Goal: Task Accomplishment & Management: Manage account settings

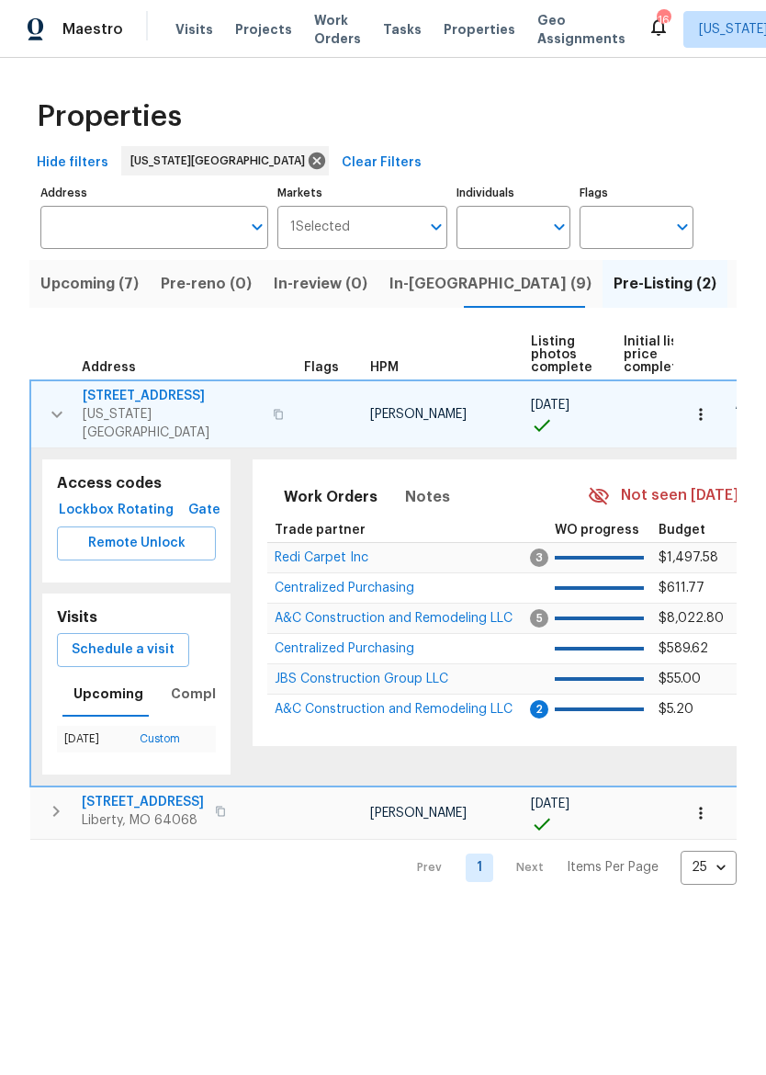
click at [435, 278] on span "In-reno (9)" at bounding box center [490, 284] width 202 height 26
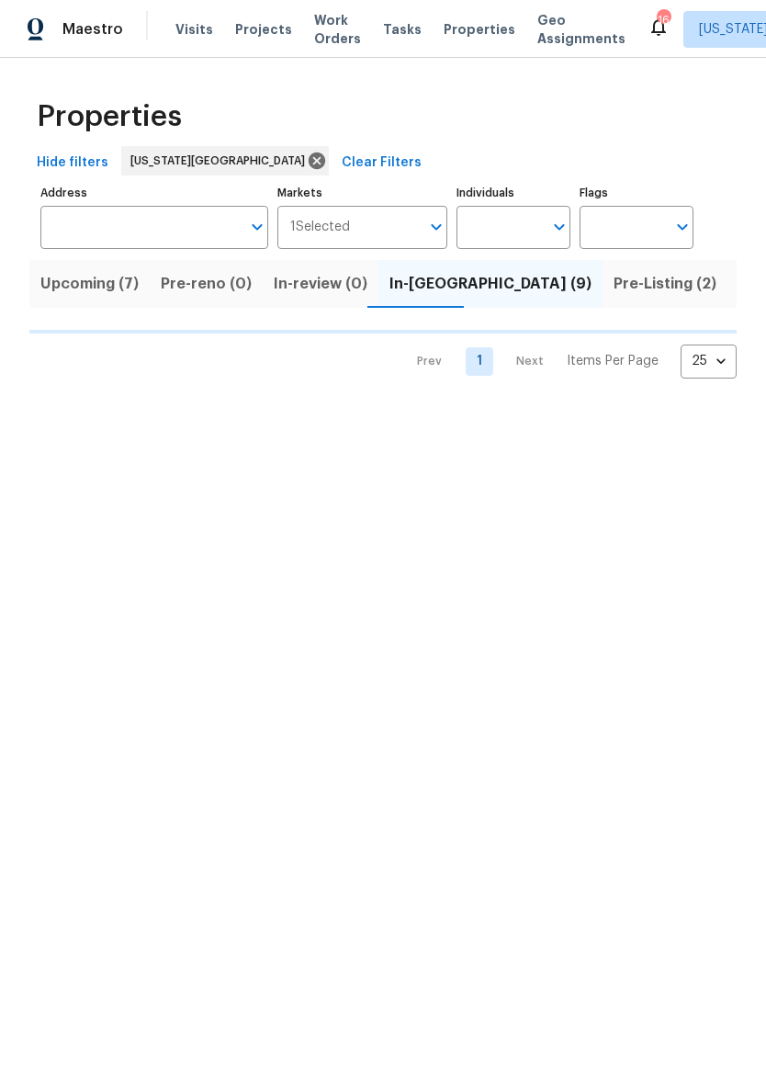
click at [435, 289] on span "In-reno (9)" at bounding box center [490, 284] width 202 height 26
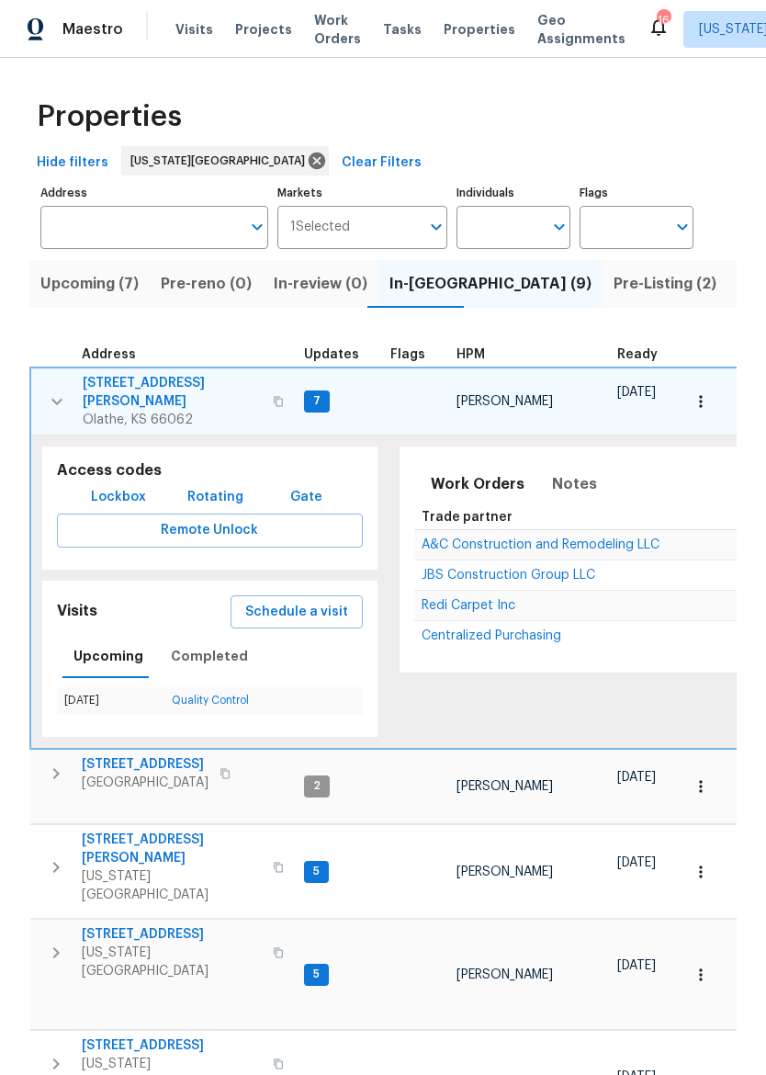
click at [51, 398] on icon "button" at bounding box center [56, 401] width 11 height 6
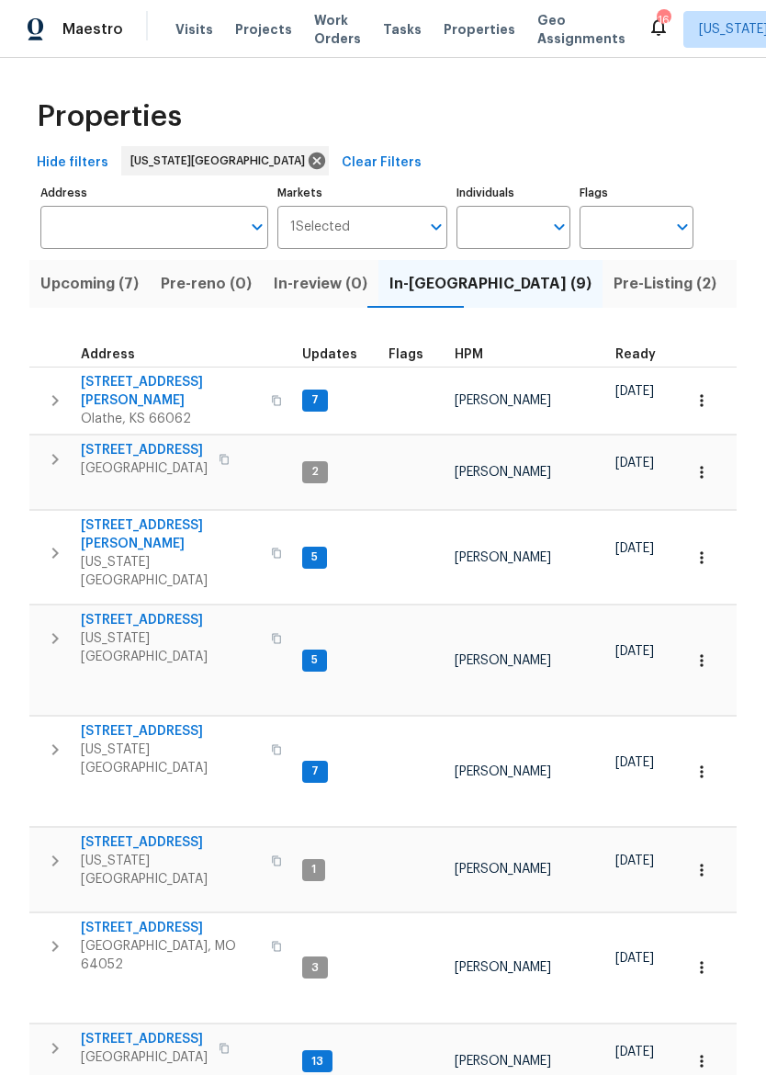
click at [116, 381] on span "[STREET_ADDRESS][PERSON_NAME]" at bounding box center [170, 391] width 179 height 37
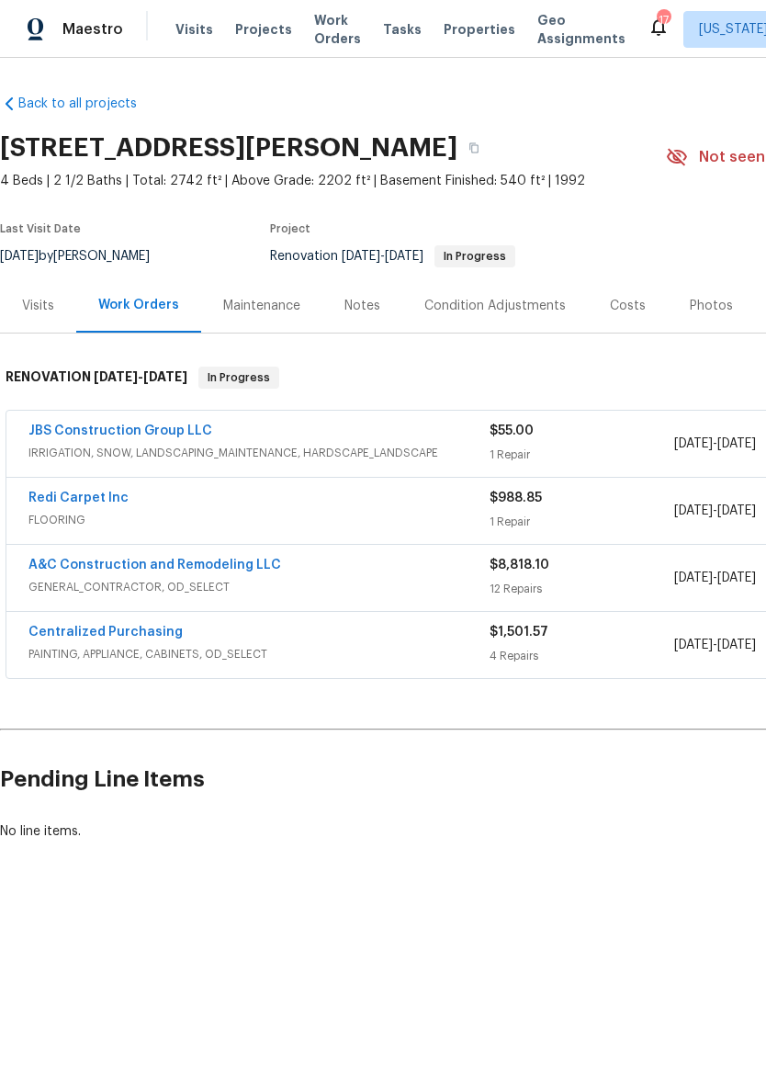
click at [58, 497] on link "Redi Carpet Inc" at bounding box center [78, 497] width 100 height 13
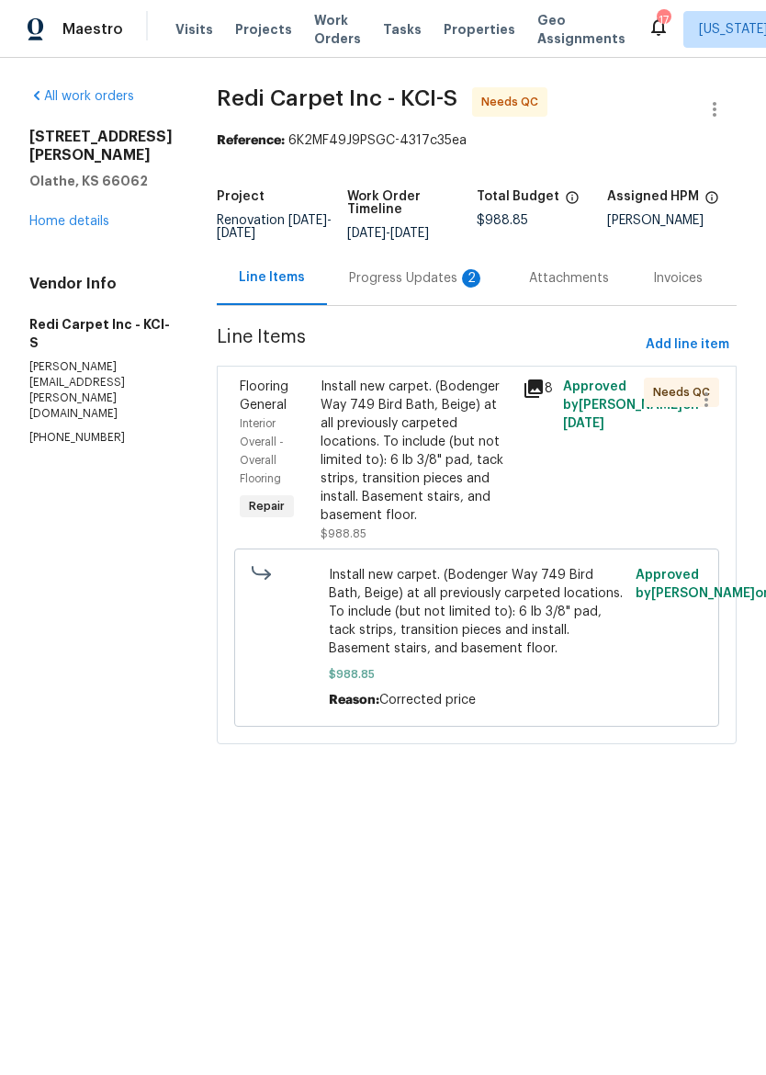
click at [412, 277] on div "Progress Updates 2" at bounding box center [417, 278] width 180 height 54
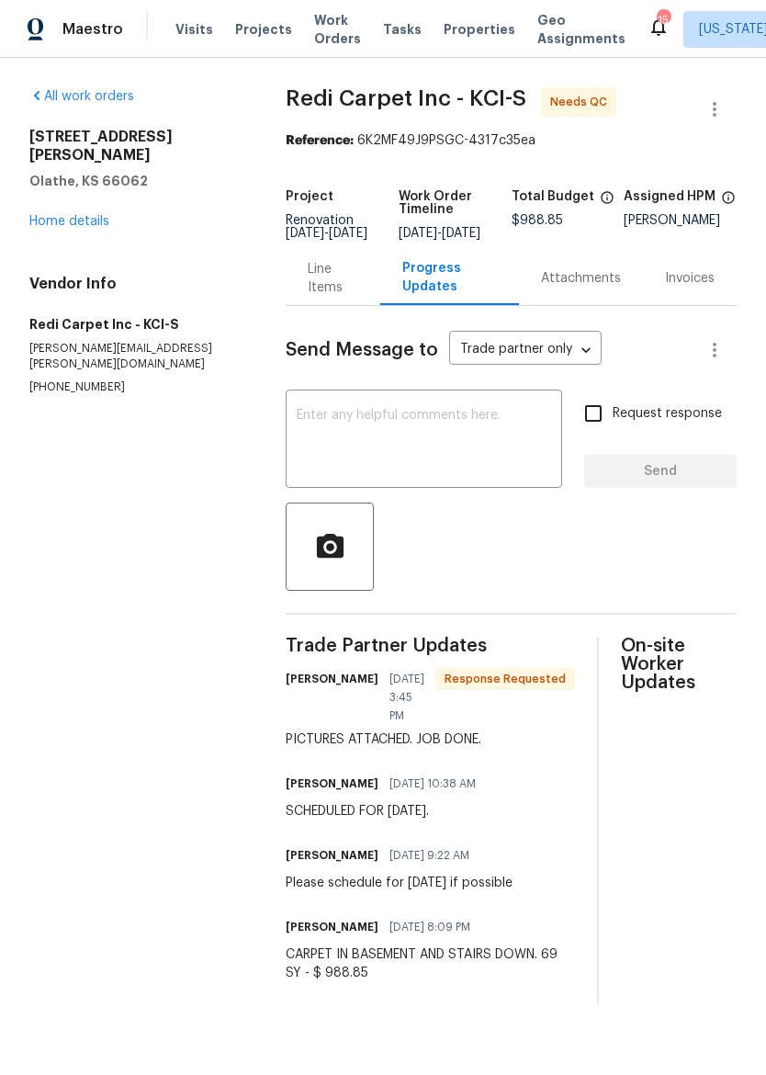
click at [332, 276] on div "Line Items" at bounding box center [333, 278] width 51 height 37
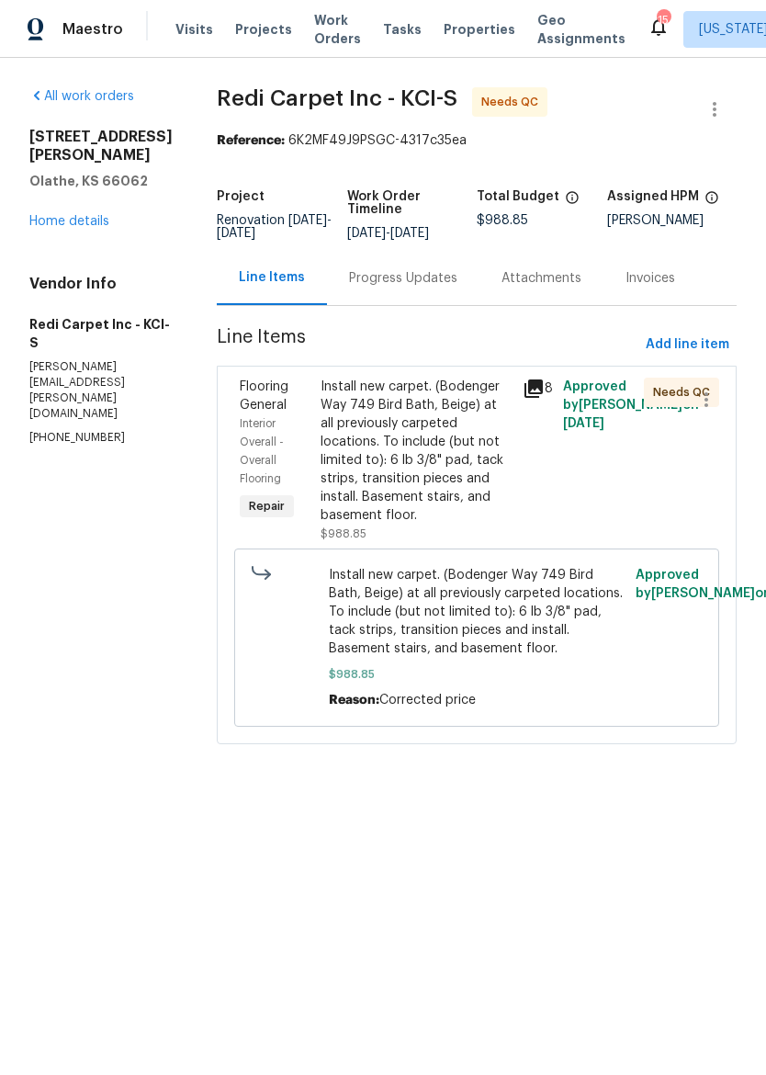
click at [460, 455] on div "Install new carpet. (Bodenger Way 749 Bird Bath, Beige) at all previously carpe…" at bounding box center [416, 451] width 191 height 147
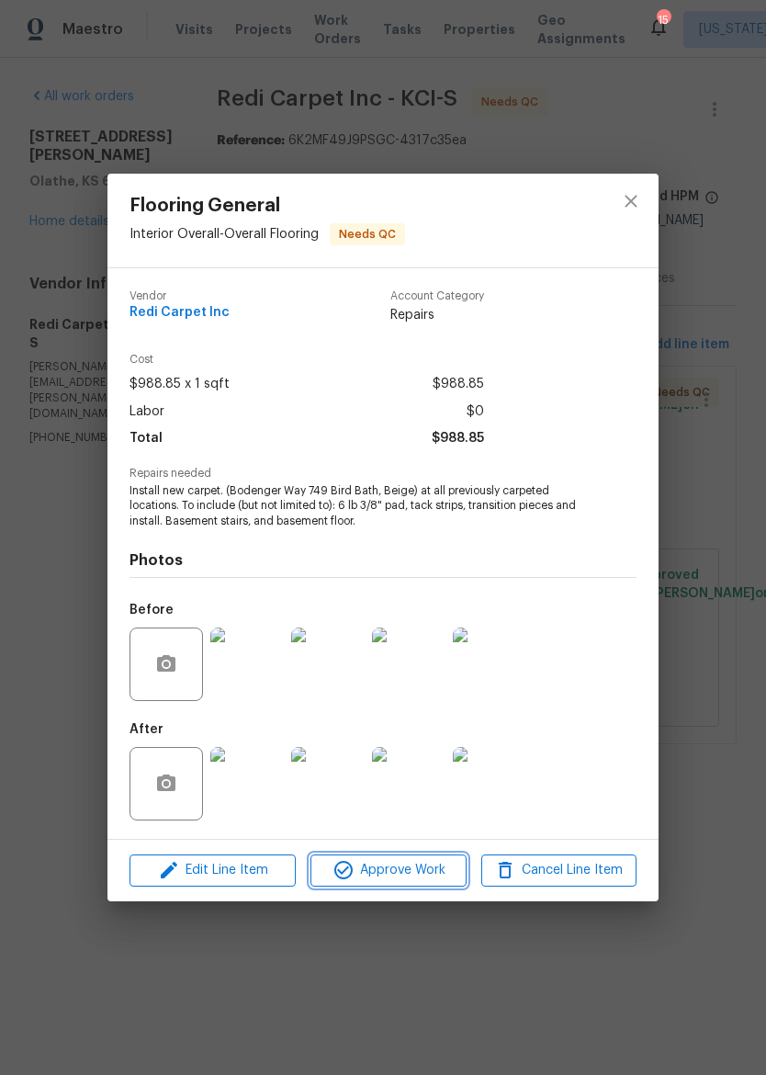
click at [409, 874] on span "Approve Work" at bounding box center [388, 870] width 144 height 23
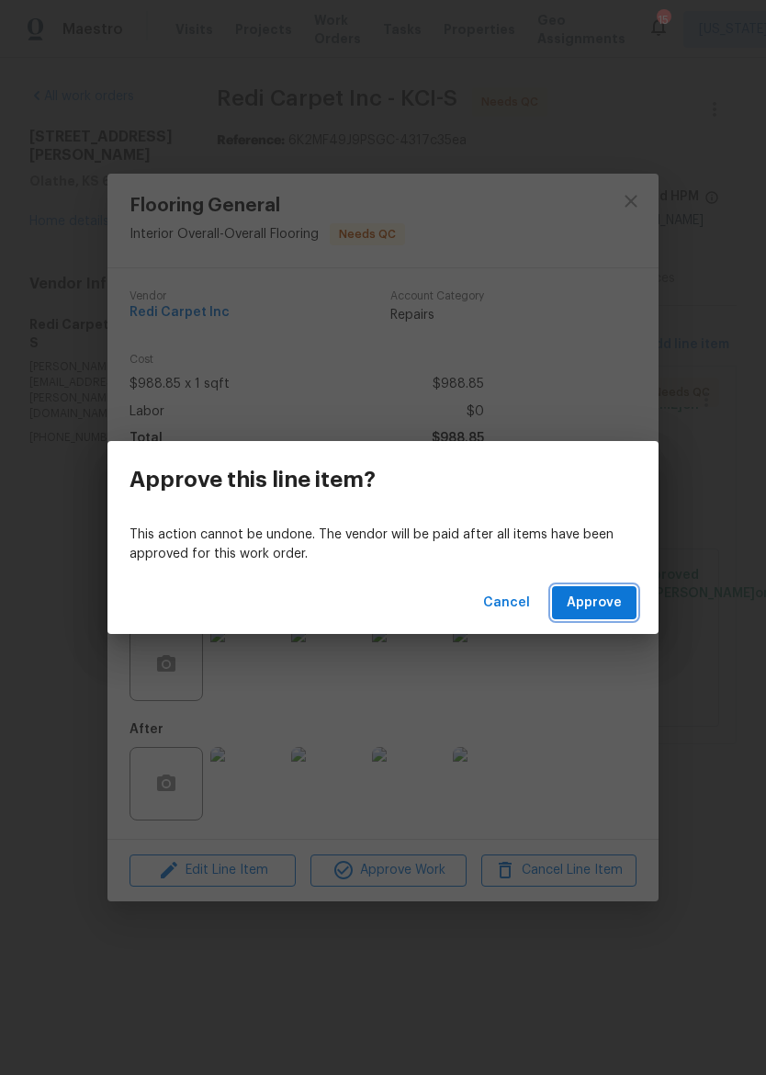
click at [607, 599] on span "Approve" at bounding box center [594, 603] width 55 height 23
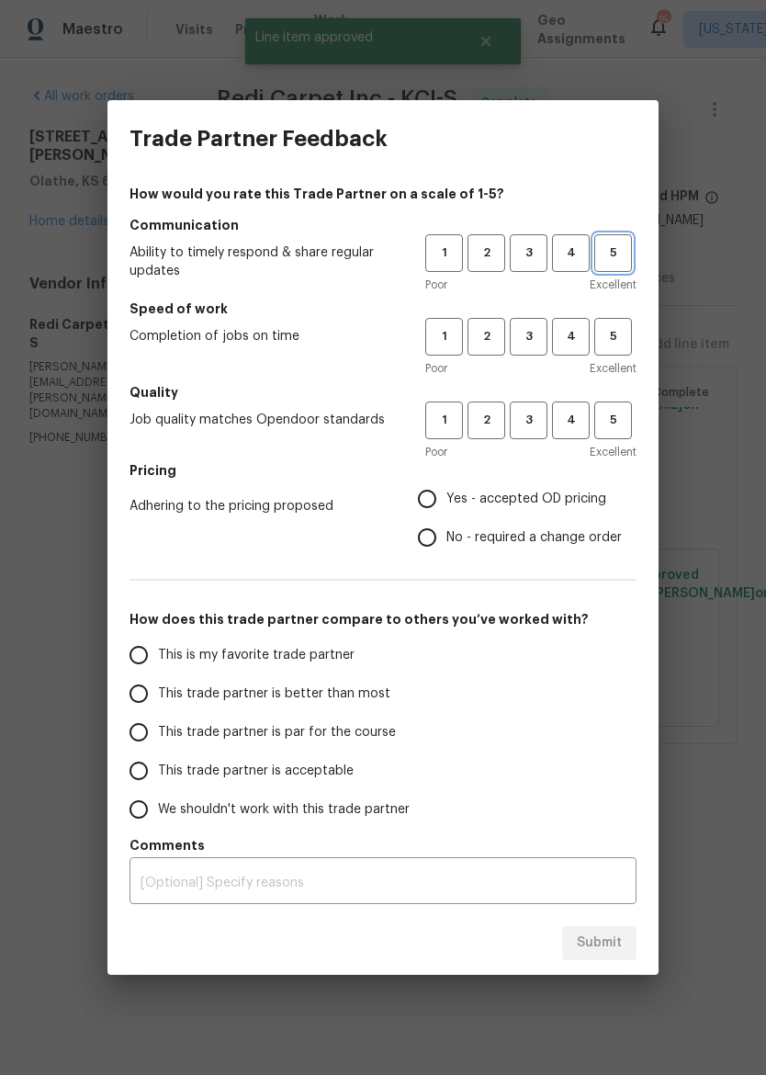
click at [625, 250] on span "5" at bounding box center [613, 252] width 34 height 21
click at [579, 332] on span "4" at bounding box center [571, 336] width 34 height 21
click at [627, 414] on span "5" at bounding box center [613, 420] width 34 height 21
click at [502, 502] on span "Yes - accepted OD pricing" at bounding box center [526, 499] width 160 height 19
click at [446, 502] on input "Yes - accepted OD pricing" at bounding box center [427, 498] width 39 height 39
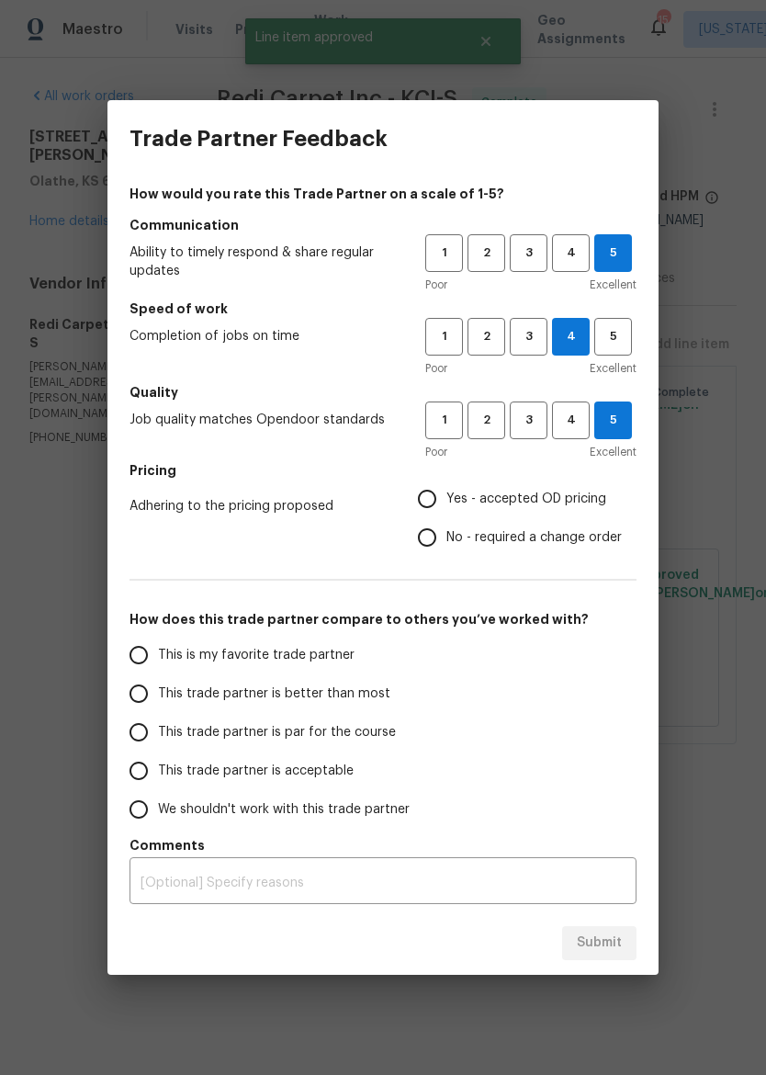
radio input "true"
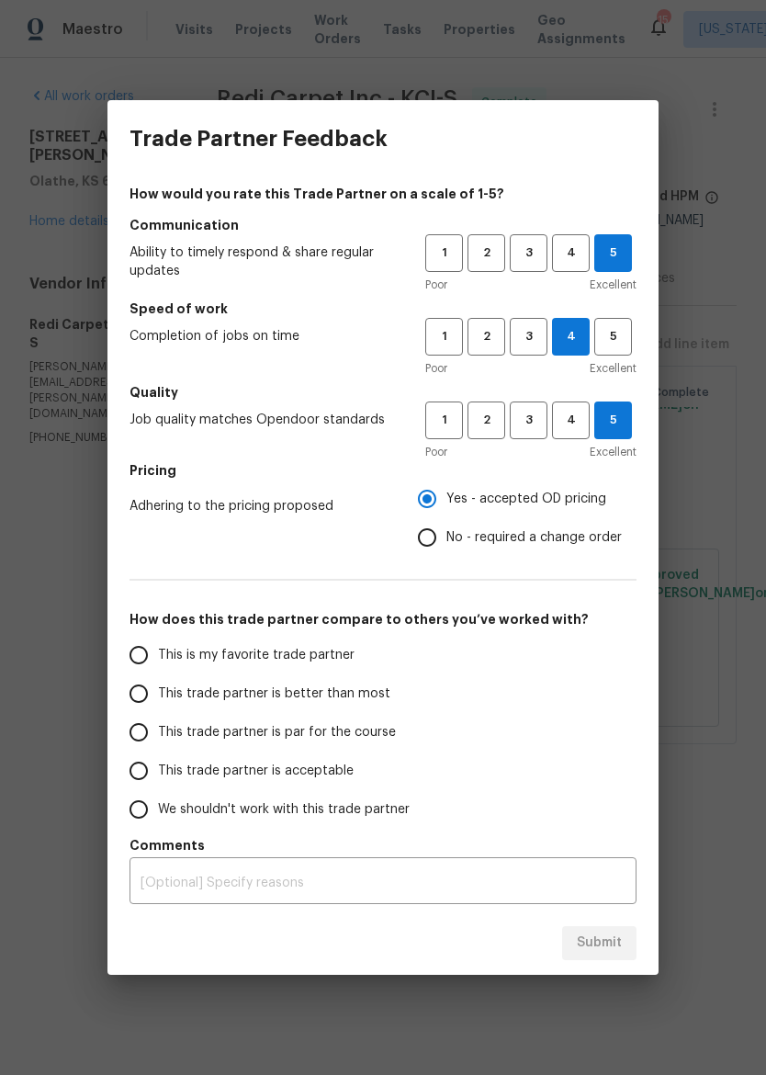
click at [149, 690] on input "This trade partner is better than most" at bounding box center [138, 693] width 39 height 39
click at [598, 942] on span "Submit" at bounding box center [599, 942] width 45 height 23
radio input "true"
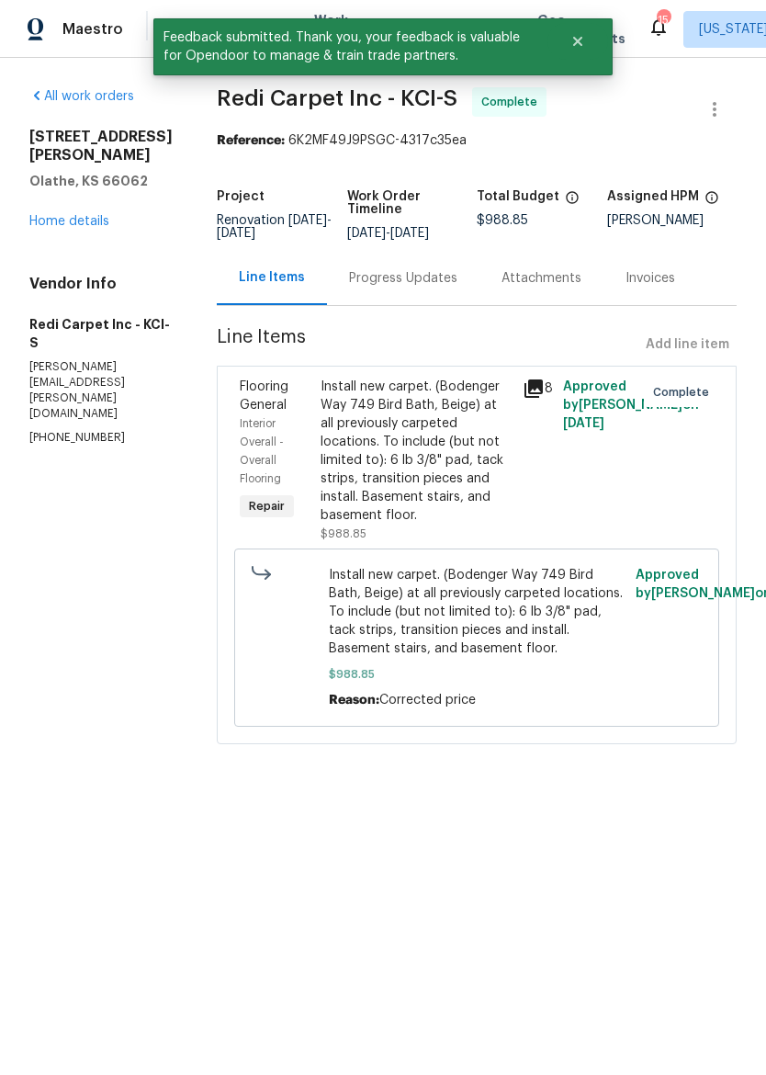
click at [42, 215] on link "Home details" at bounding box center [69, 221] width 80 height 13
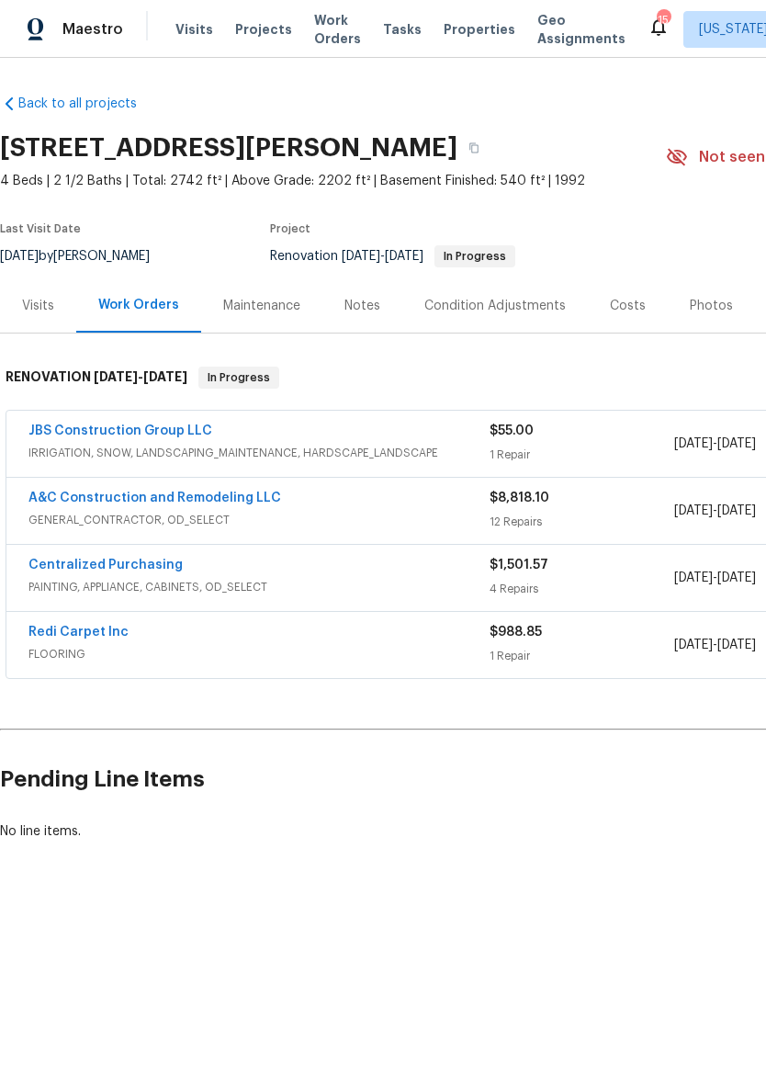
click at [96, 434] on link "JBS Construction Group LLC" at bounding box center [120, 430] width 184 height 13
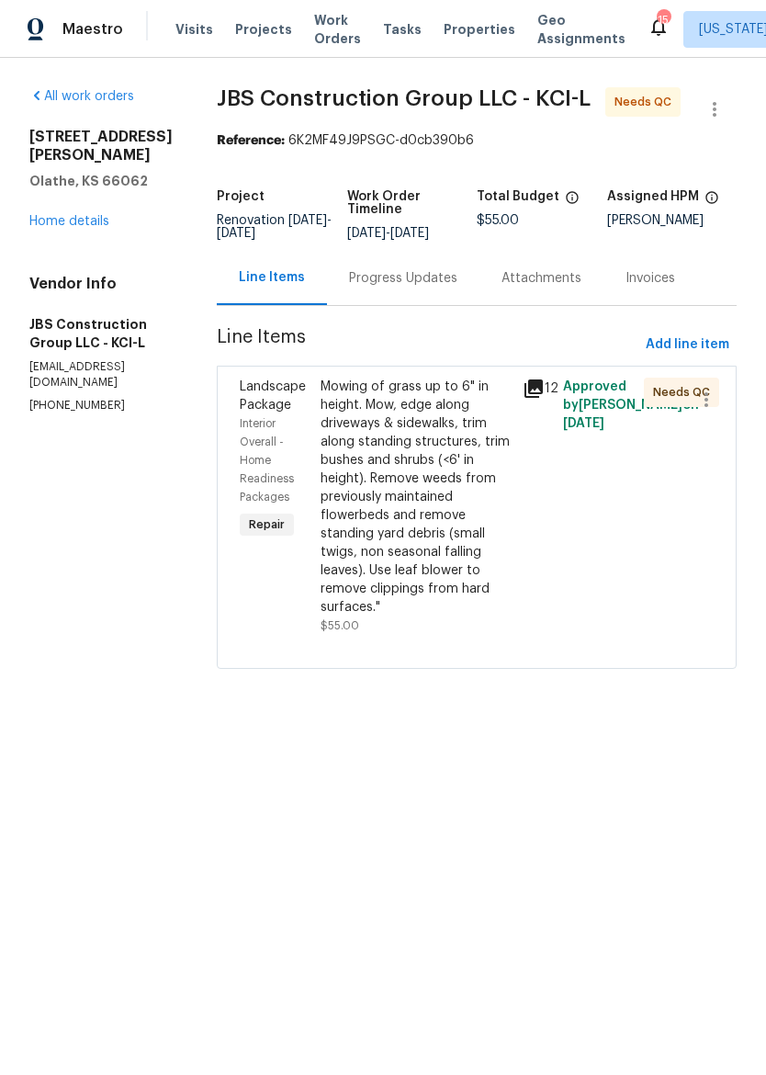
click at [91, 191] on div "[STREET_ADDRESS][PERSON_NAME] Home details" at bounding box center [100, 179] width 143 height 103
click at [82, 215] on link "Home details" at bounding box center [69, 221] width 80 height 13
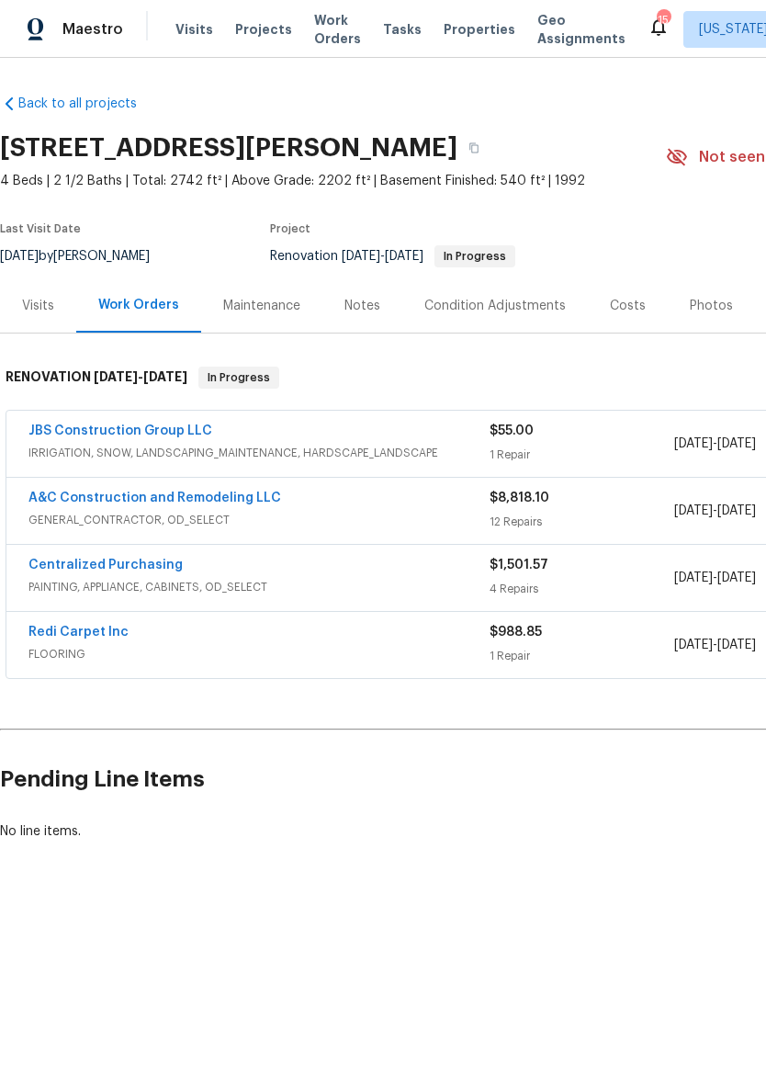
click at [390, 436] on div "JBS Construction Group LLC" at bounding box center [258, 433] width 461 height 22
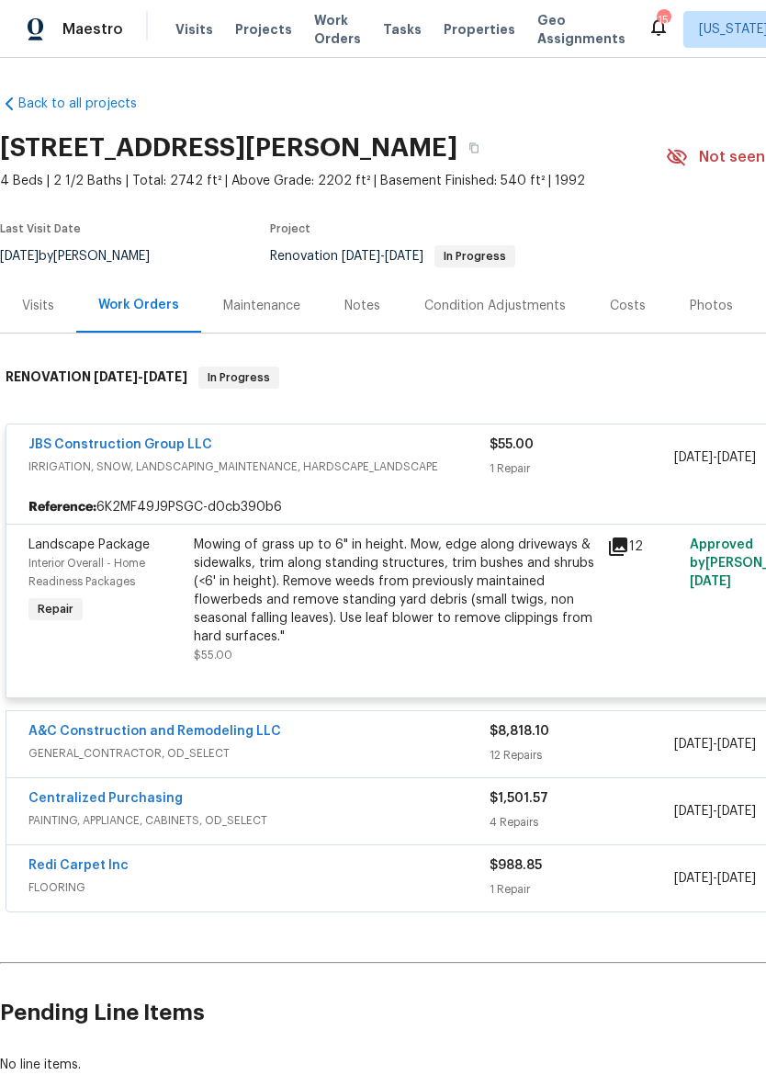
click at [403, 563] on div "Mowing of grass up to 6" in height. Mow, edge along driveways & sidewalks, trim…" at bounding box center [395, 591] width 402 height 110
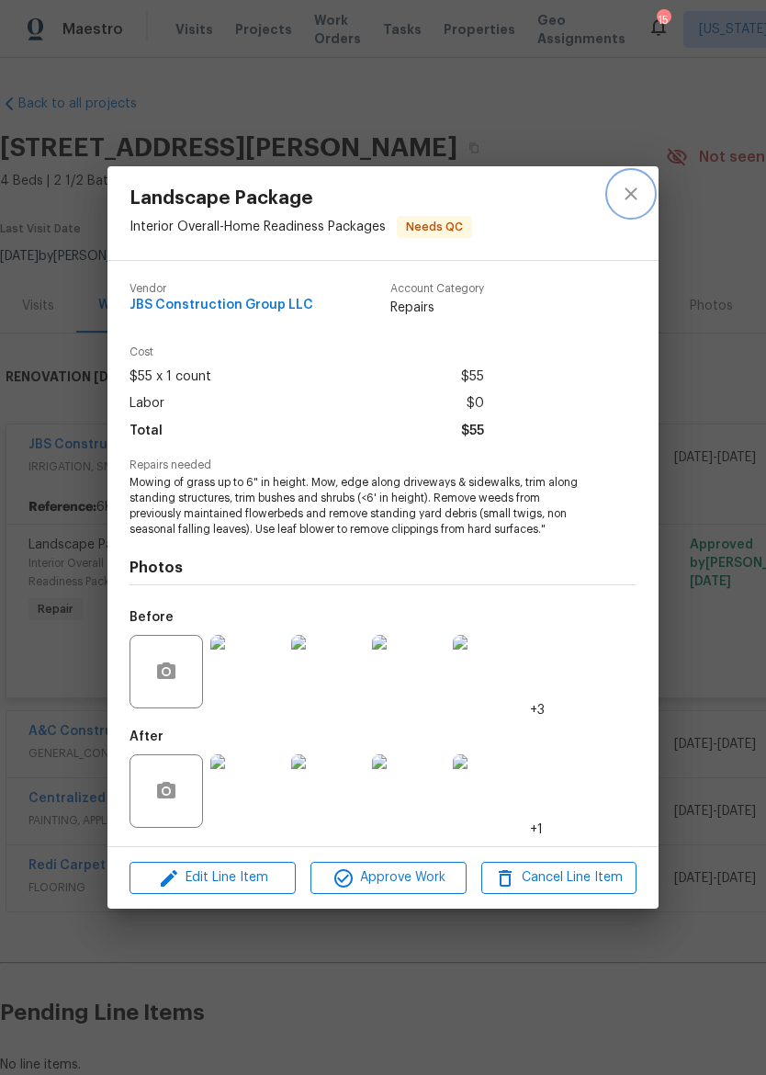
click at [629, 194] on icon "close" at bounding box center [631, 193] width 12 height 12
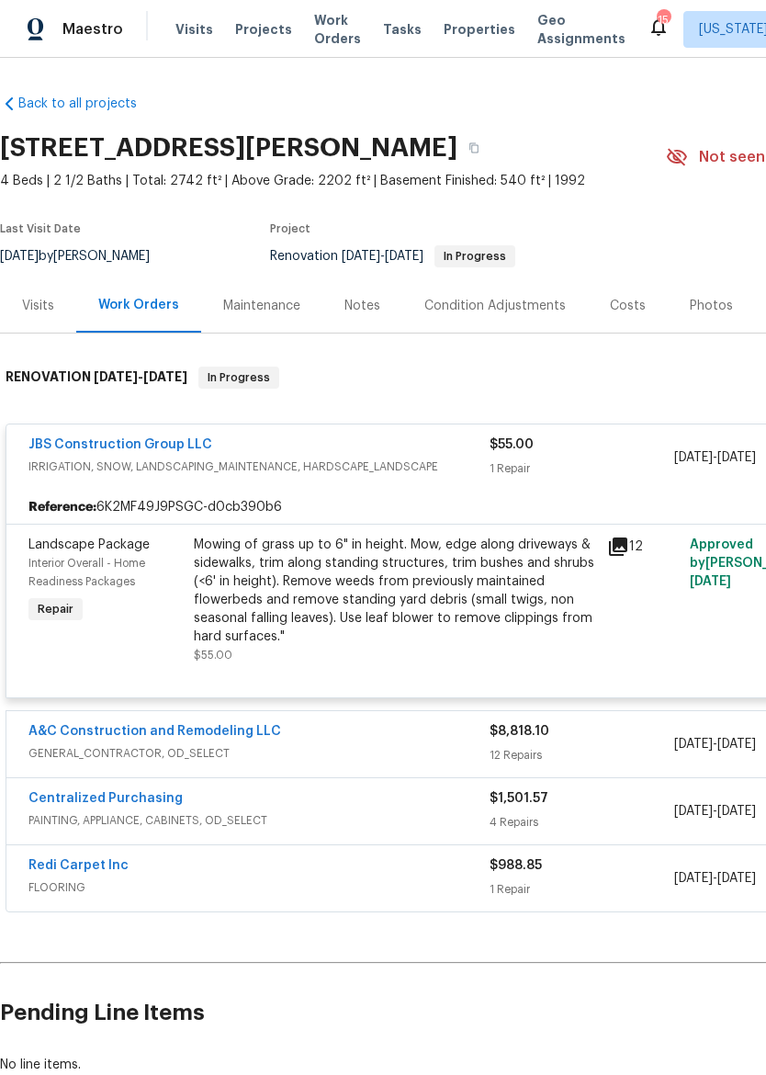
click at [336, 450] on div "JBS Construction Group LLC" at bounding box center [258, 446] width 461 height 22
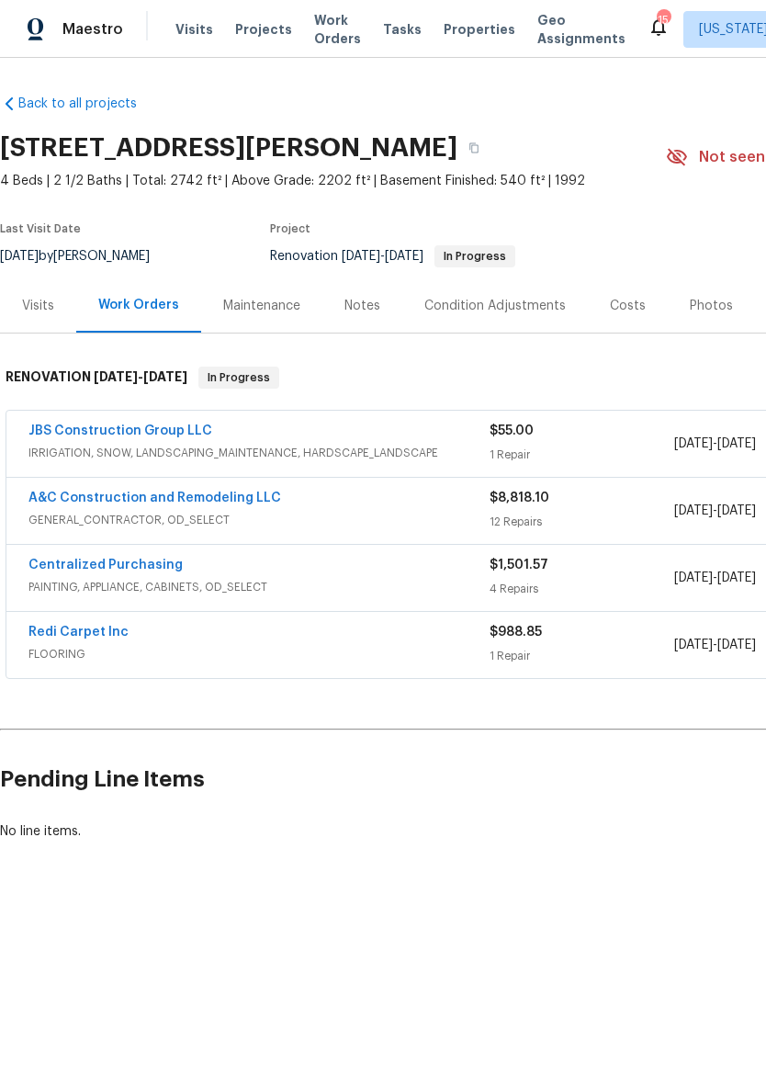
click at [393, 504] on div "A&C Construction and Remodeling LLC" at bounding box center [258, 500] width 461 height 22
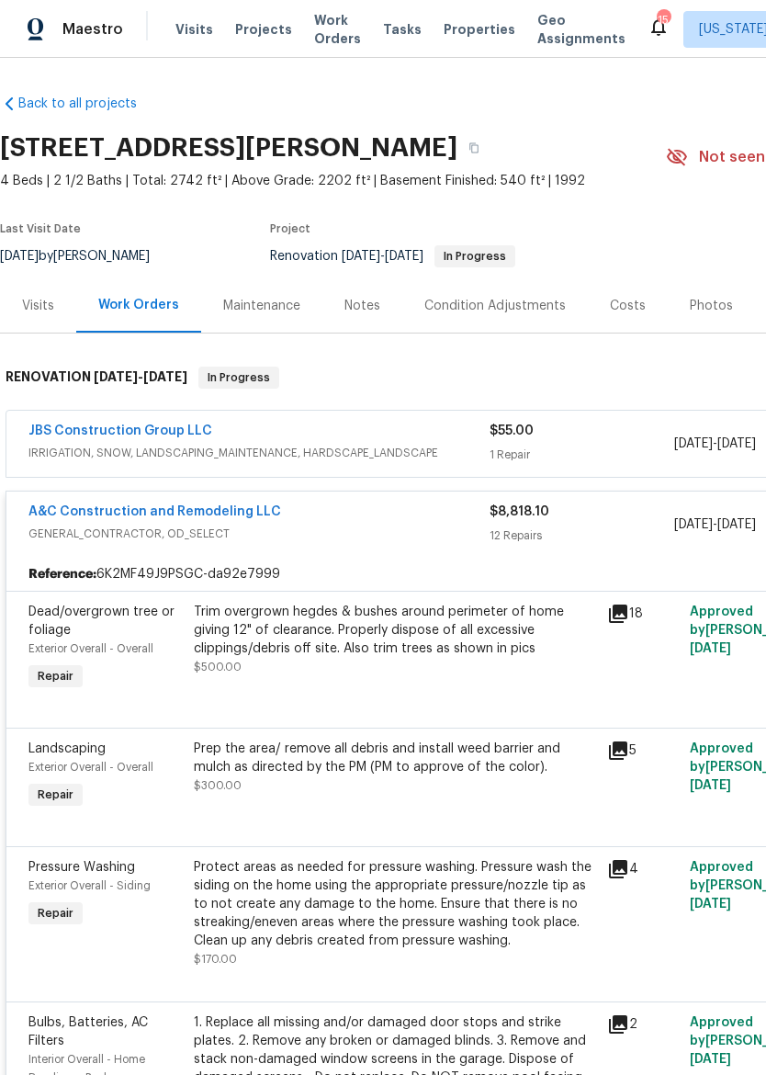
click at [362, 300] on div "Notes" at bounding box center [362, 306] width 36 height 18
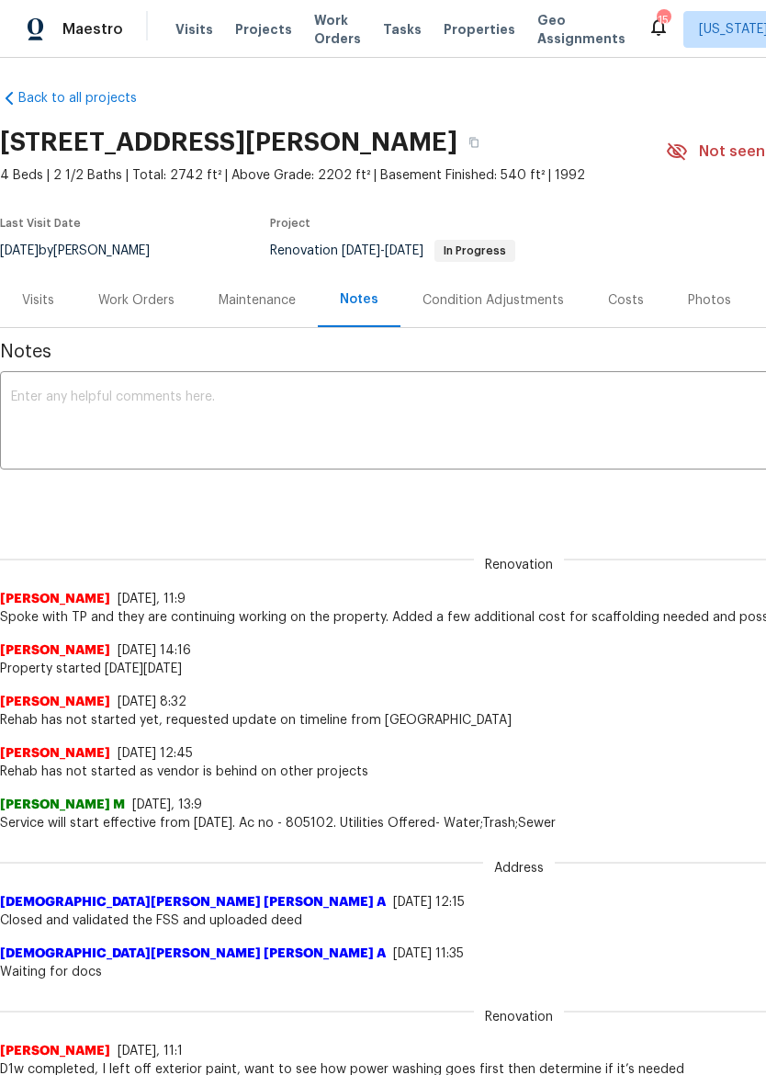
scroll to position [6, 0]
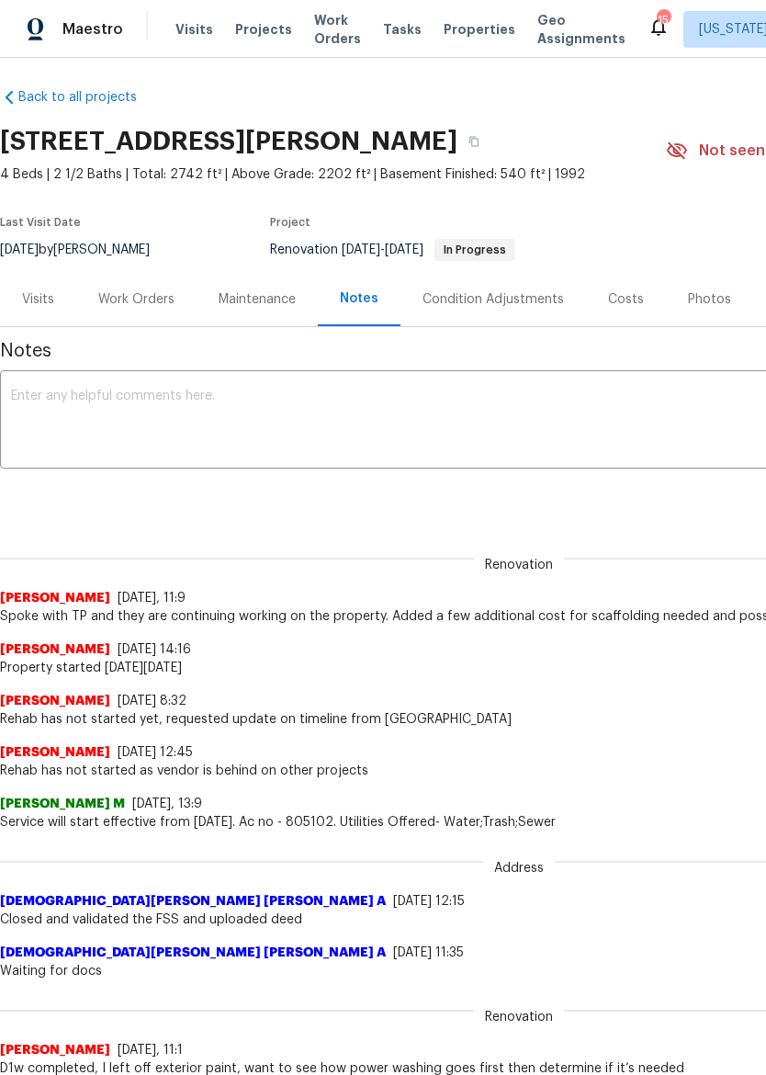
click at [161, 287] on div "Work Orders" at bounding box center [136, 299] width 120 height 54
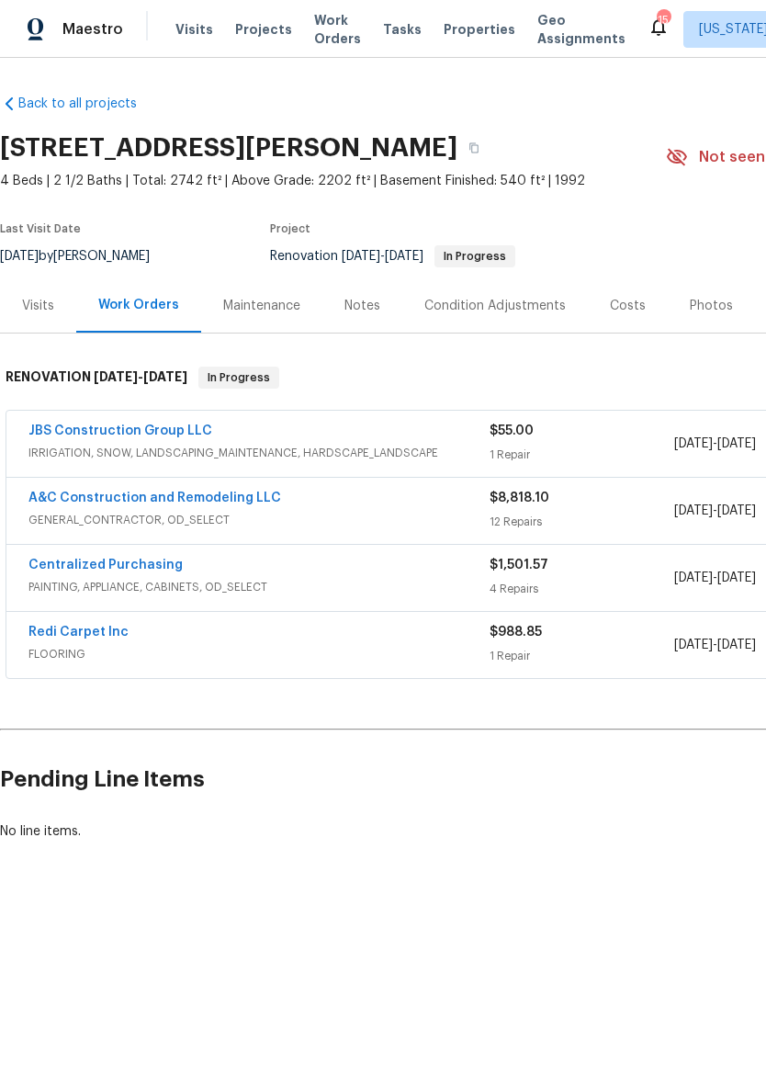
click at [183, 498] on link "A&C Construction and Remodeling LLC" at bounding box center [154, 497] width 253 height 13
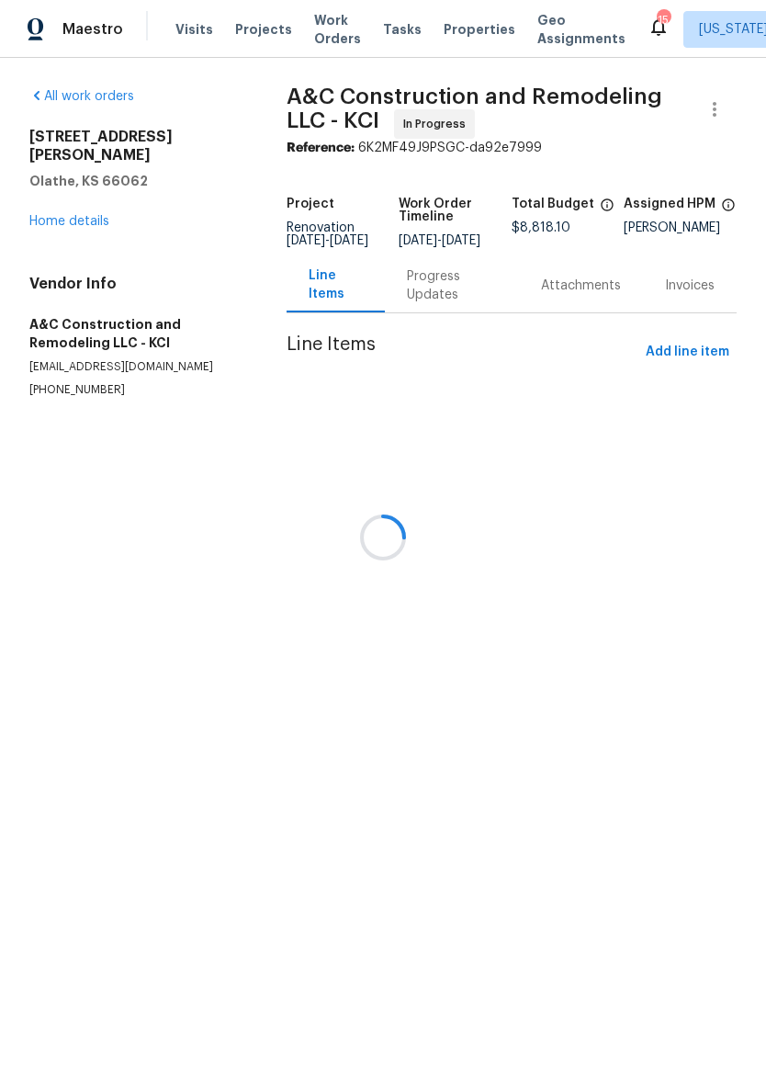
click at [437, 295] on div at bounding box center [383, 537] width 766 height 1075
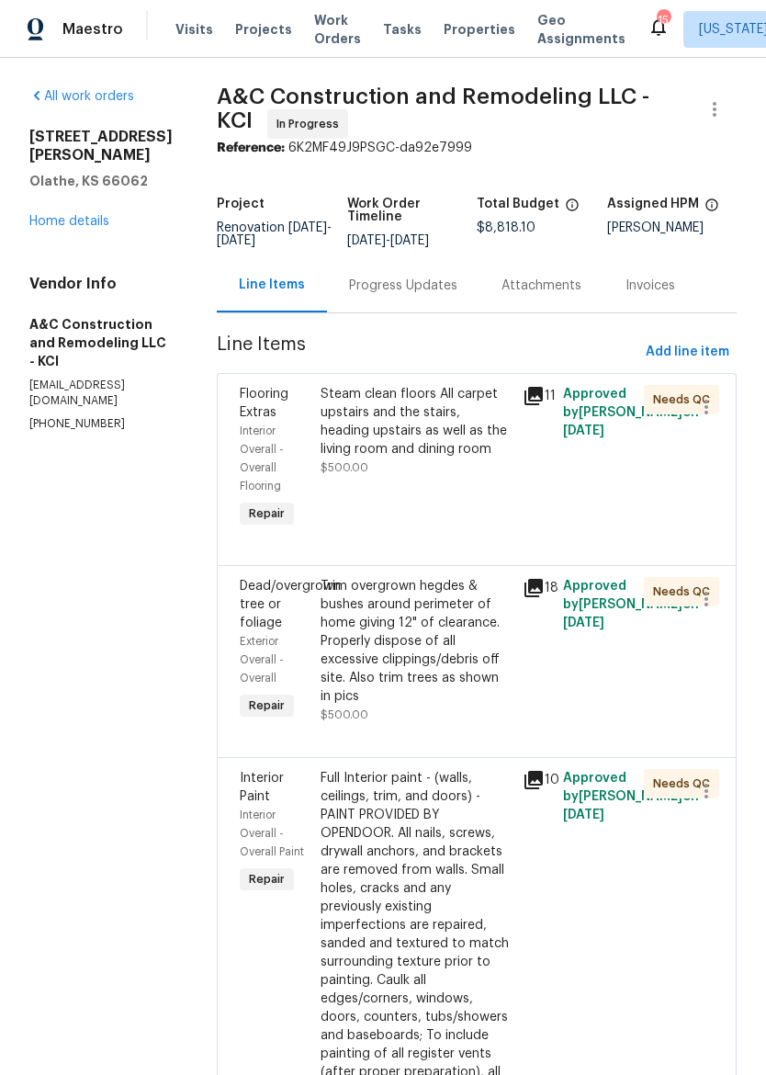
click at [441, 295] on div "Progress Updates" at bounding box center [403, 285] width 108 height 18
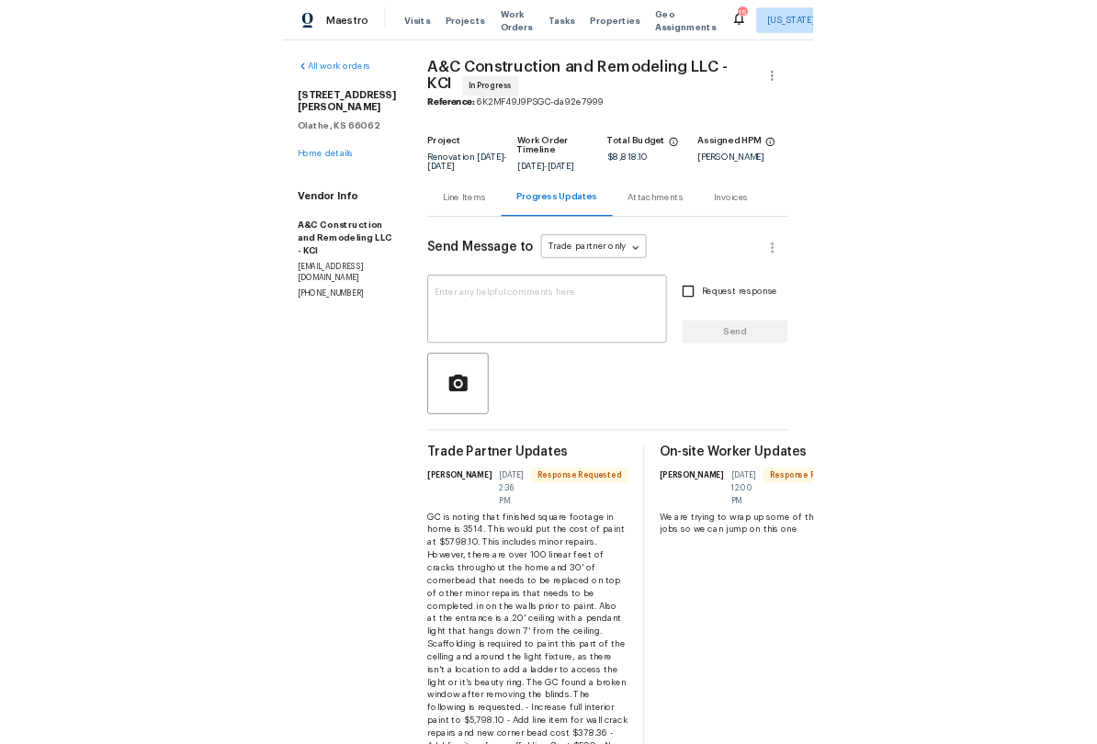
scroll to position [0, 8]
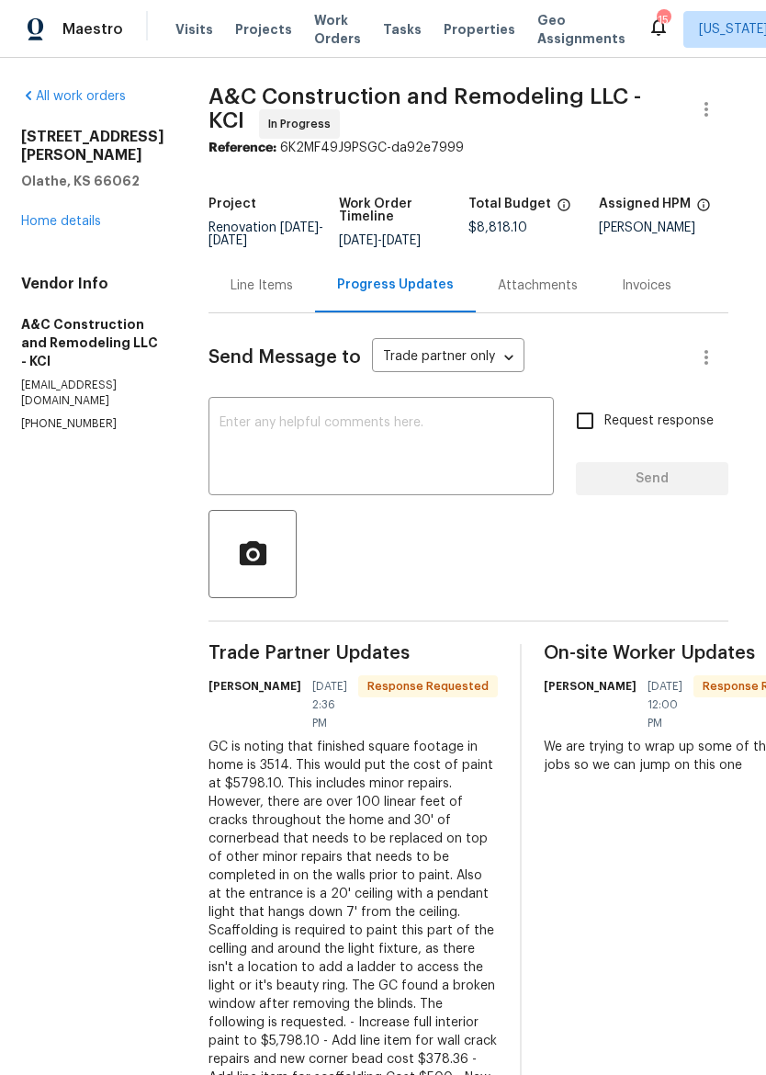
click at [444, 429] on textarea at bounding box center [381, 448] width 323 height 64
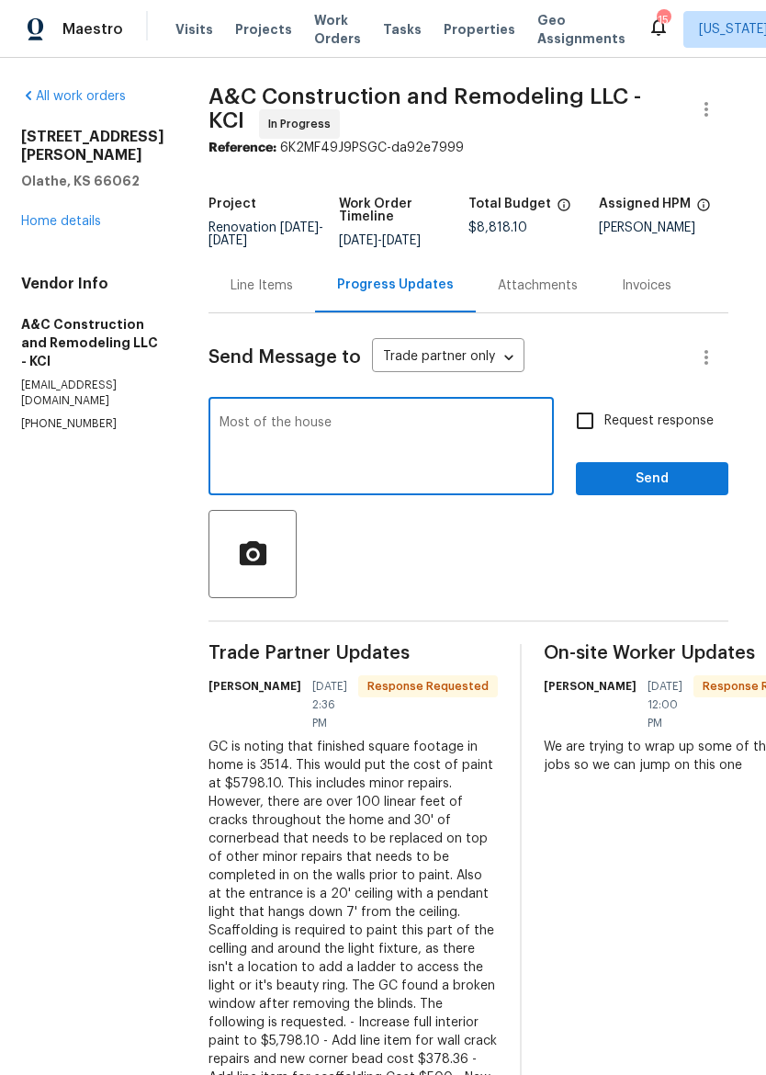
scroll to position [0, 0]
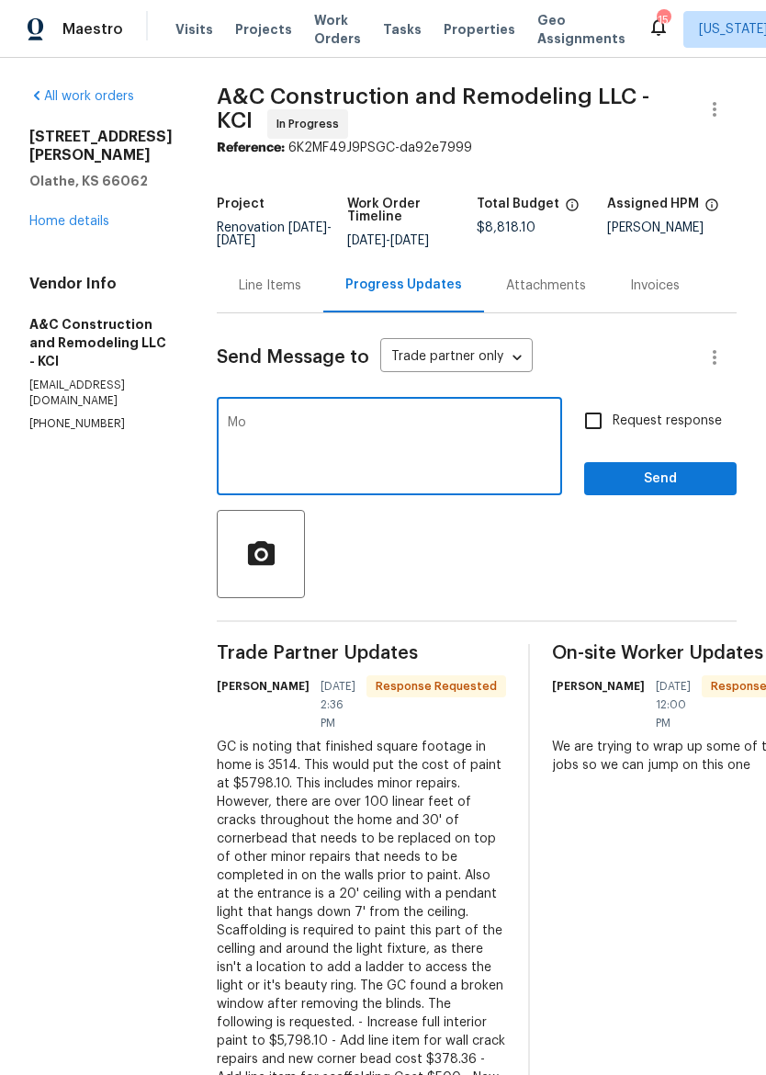
type textarea "M"
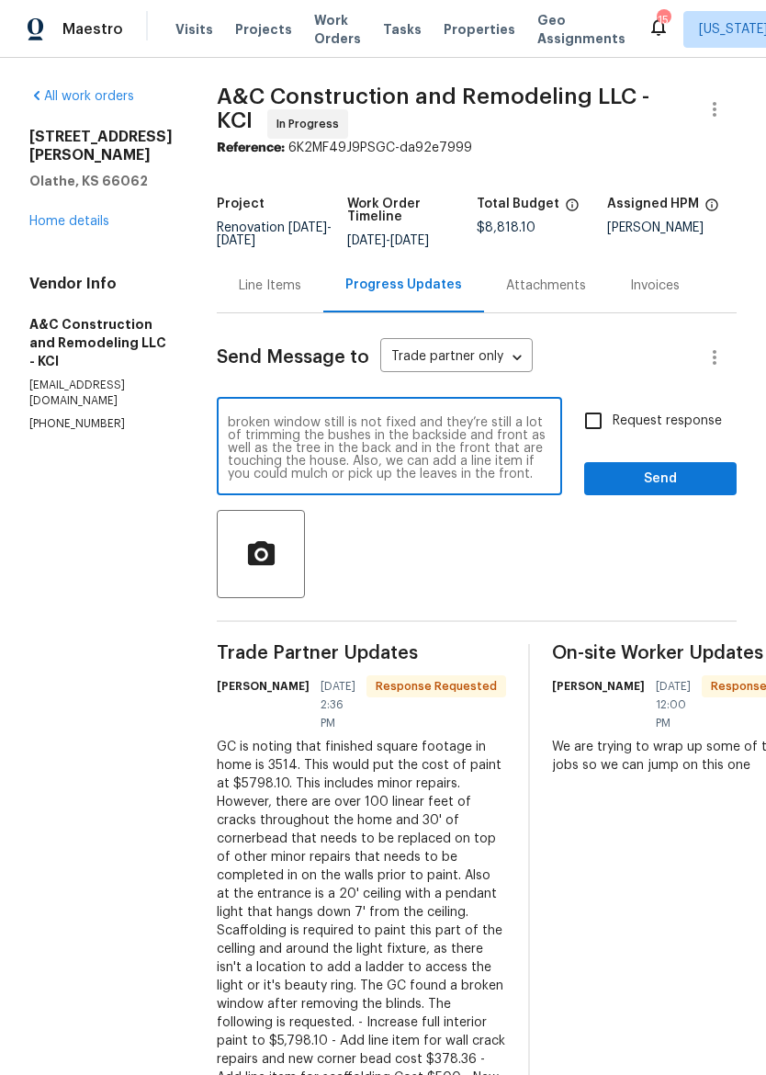
scroll to position [39, 0]
type textarea "Most of the house looks good overall. There’s a couple touchup things that can …"
click at [679, 490] on span "Send" at bounding box center [660, 479] width 123 height 23
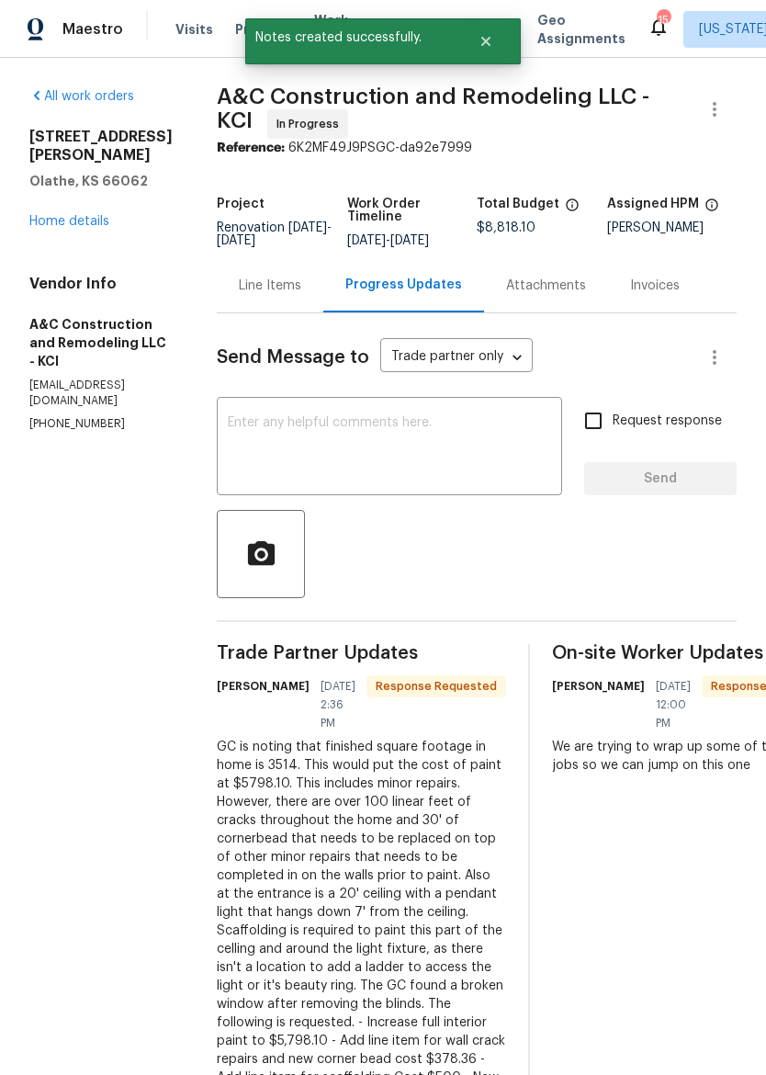
scroll to position [0, 0]
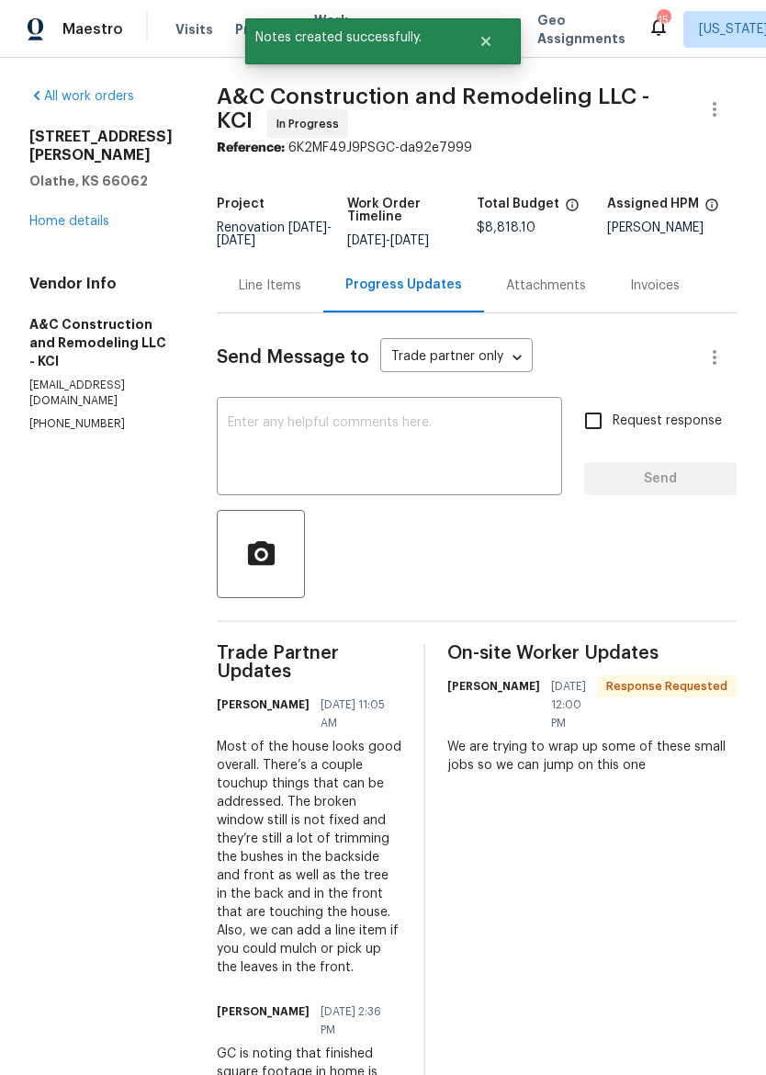
click at [54, 215] on link "Home details" at bounding box center [69, 221] width 80 height 13
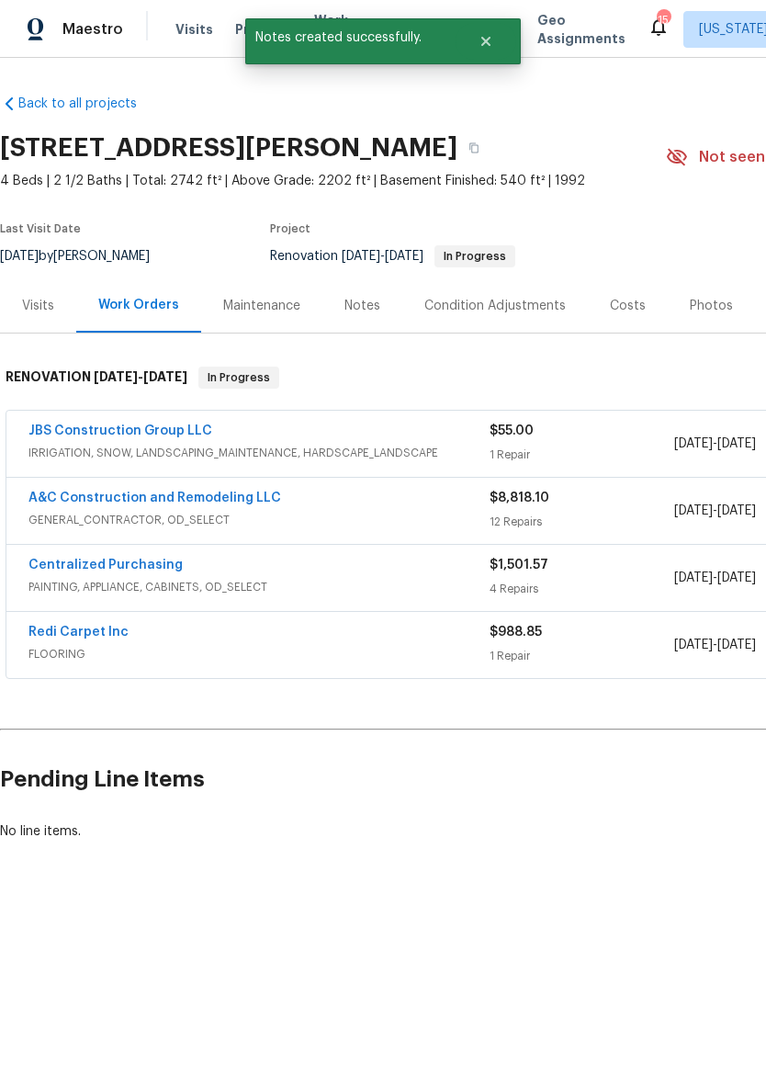
click at [470, 965] on html "Maestro Visits Projects Work Orders Tasks Properties Geo Assignments 15 [US_STA…" at bounding box center [383, 482] width 766 height 965
